Goal: Task Accomplishment & Management: Manage account settings

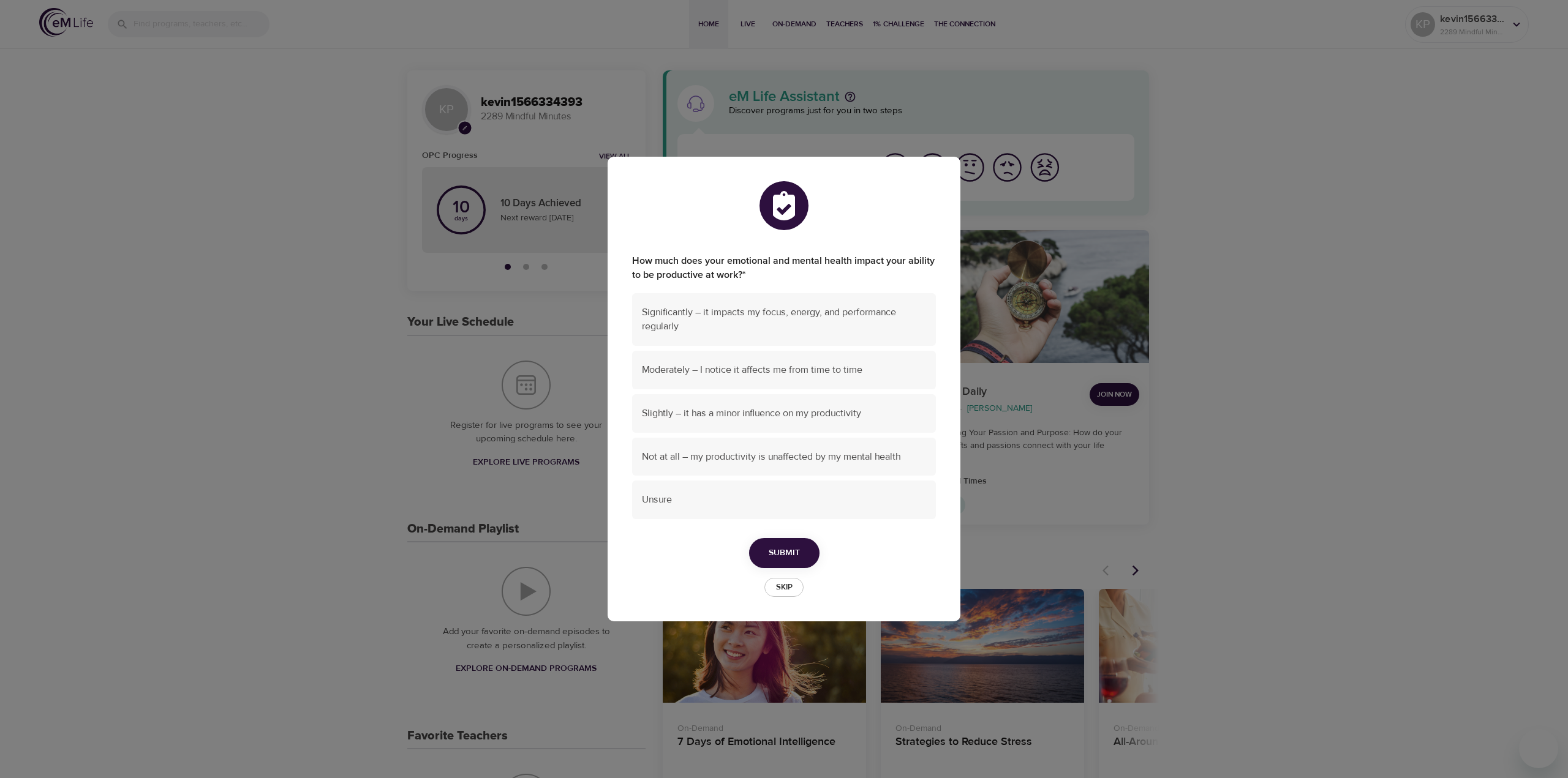
click at [784, 587] on span "Skip" at bounding box center [784, 587] width 27 height 14
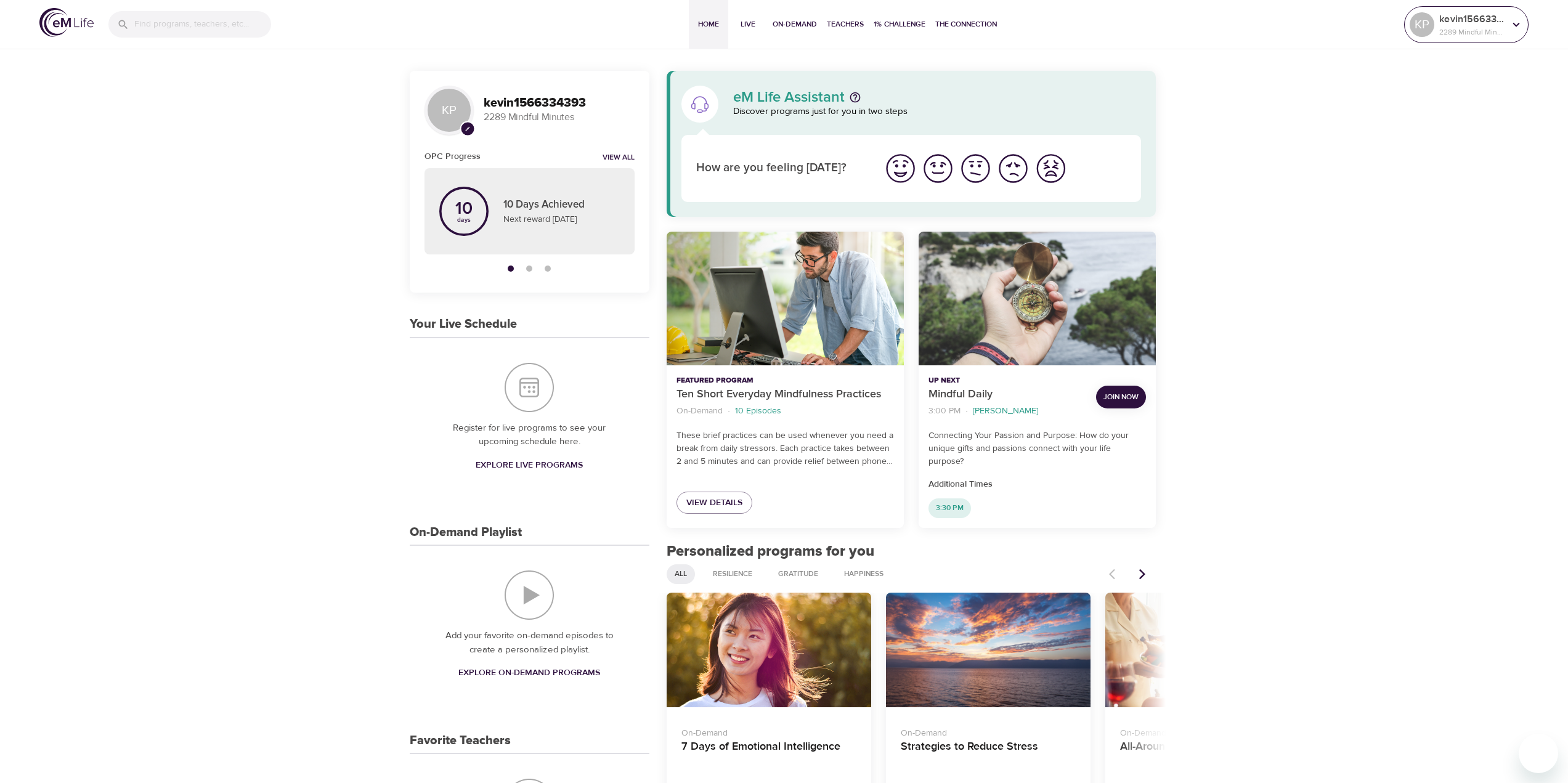
click at [1468, 24] on p "kevin1566334393" at bounding box center [1472, 18] width 65 height 14
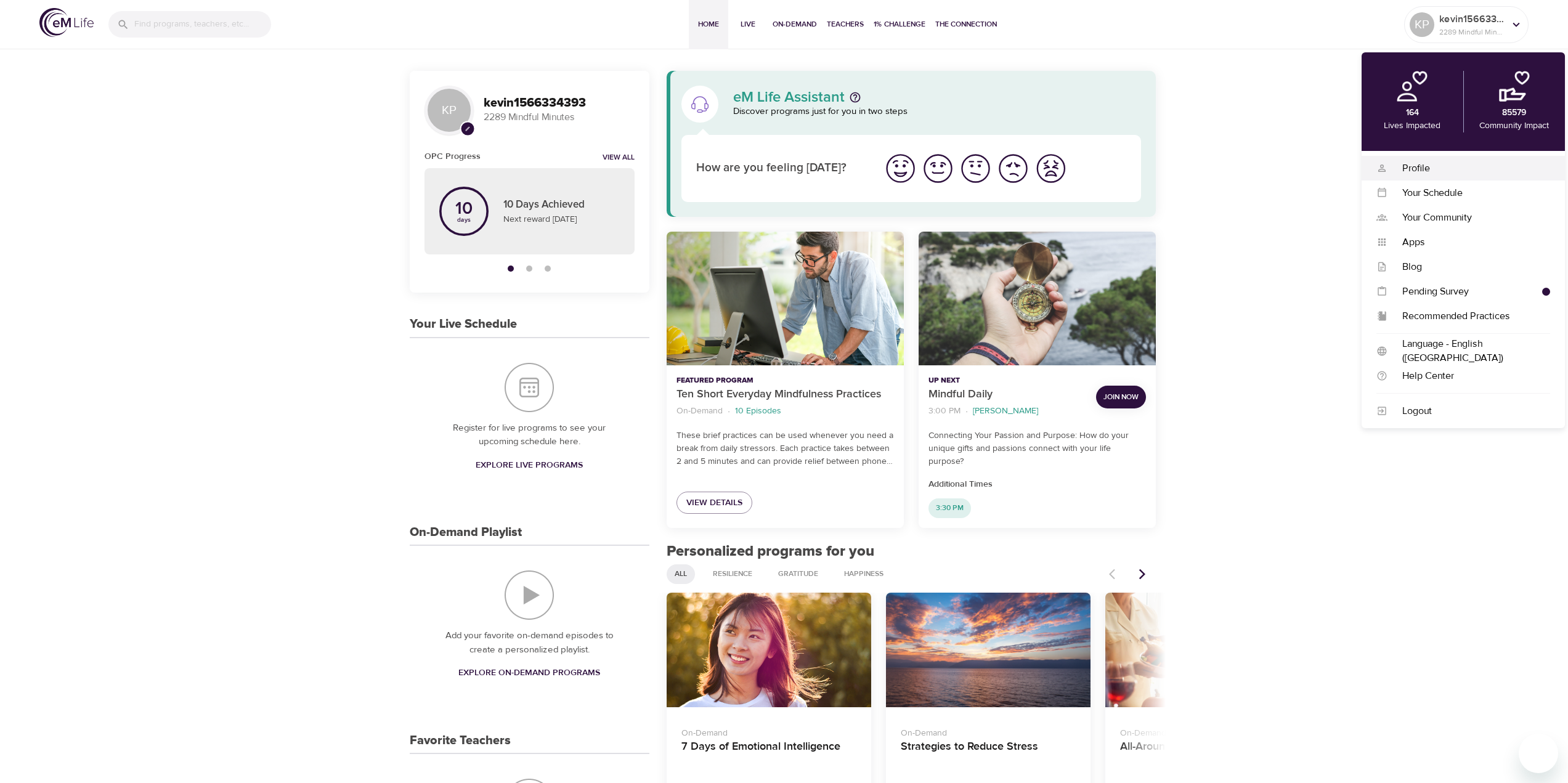
click at [1417, 171] on div "Profile" at bounding box center [1469, 168] width 163 height 14
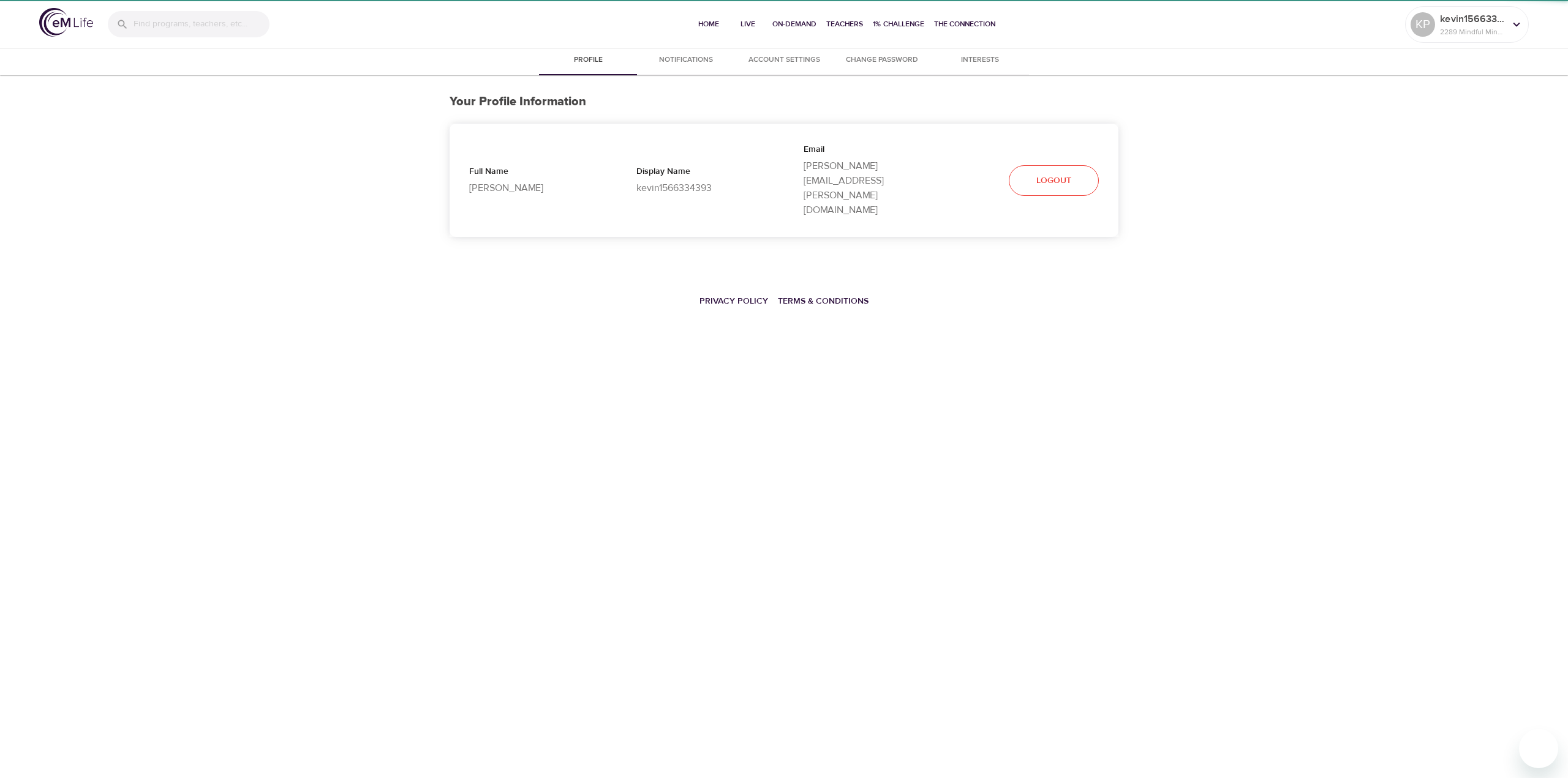
select select "10"
